Goal: Transaction & Acquisition: Purchase product/service

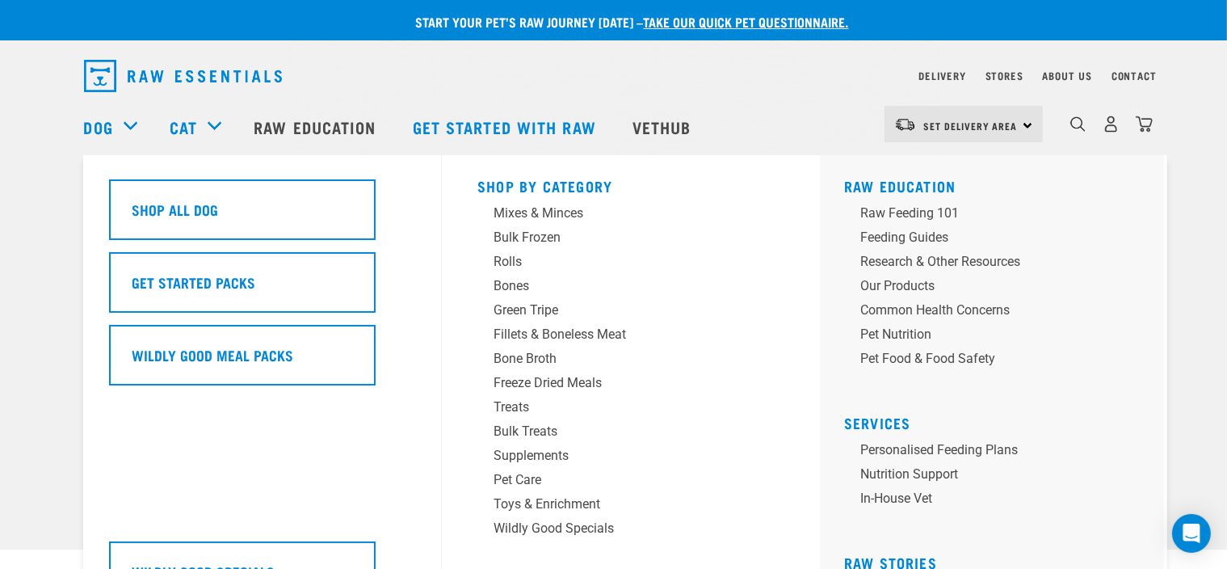
click at [126, 122] on div "Dog" at bounding box center [118, 126] width 69 height 65
click at [554, 235] on div "Bulk Frozen" at bounding box center [619, 237] width 252 height 19
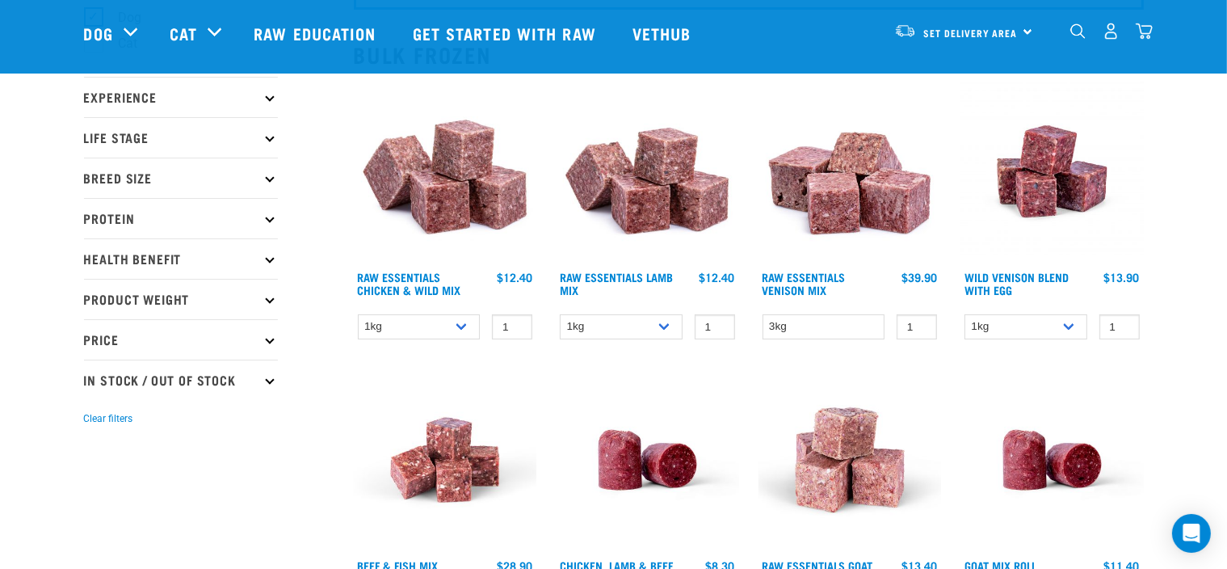
scroll to position [242, 0]
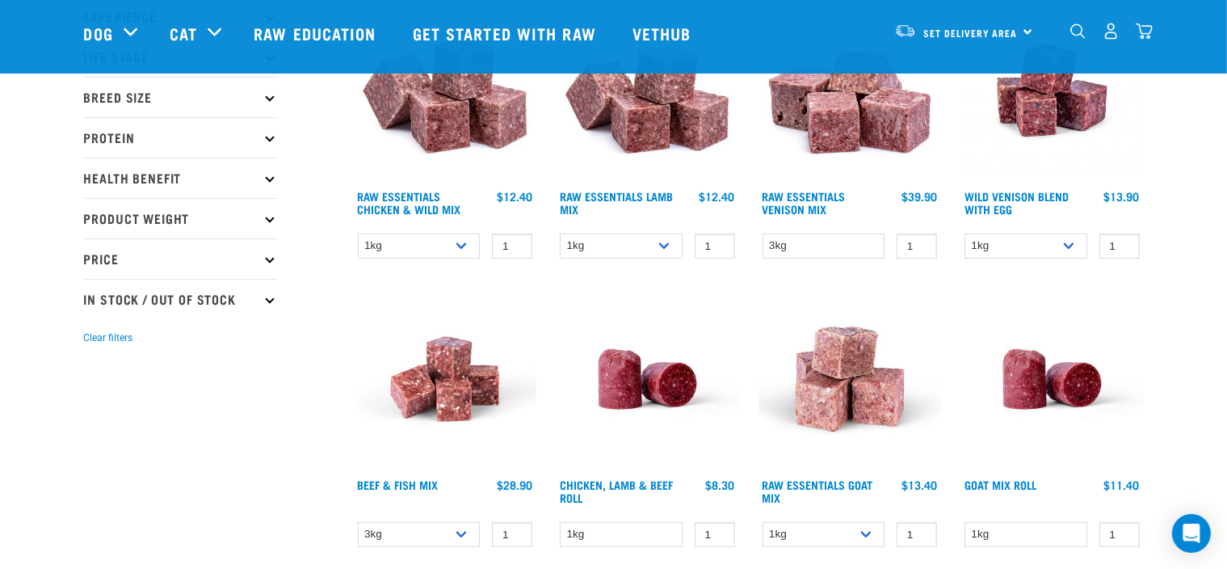
click at [808, 193] on link "Raw Essentials Venison Mix" at bounding box center [803, 202] width 83 height 19
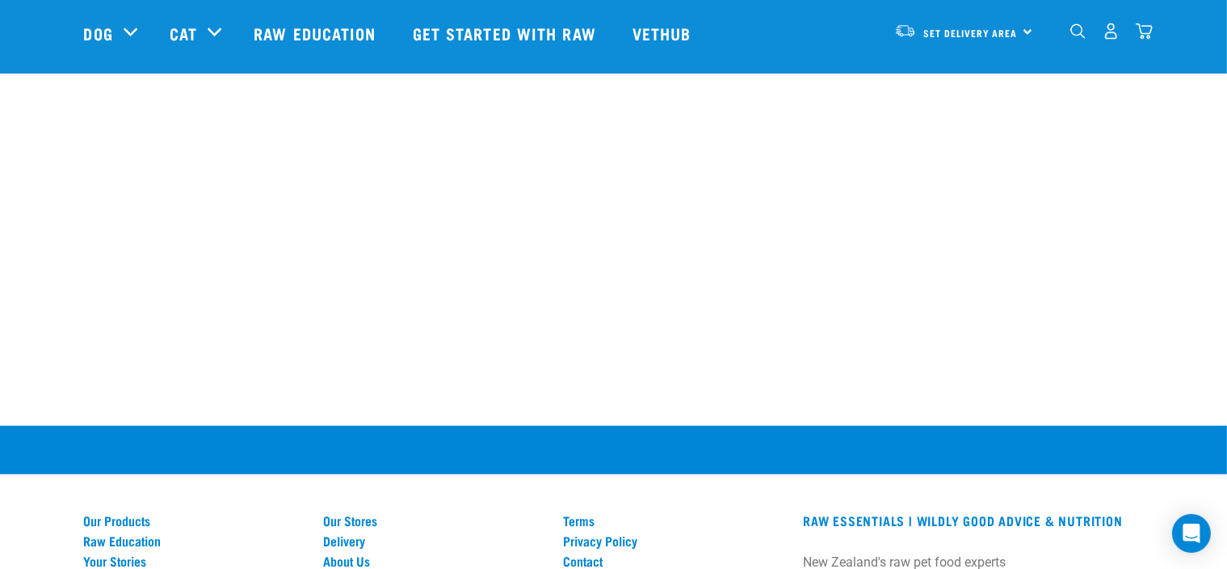
scroll to position [1292, 0]
